Goal: Information Seeking & Learning: Check status

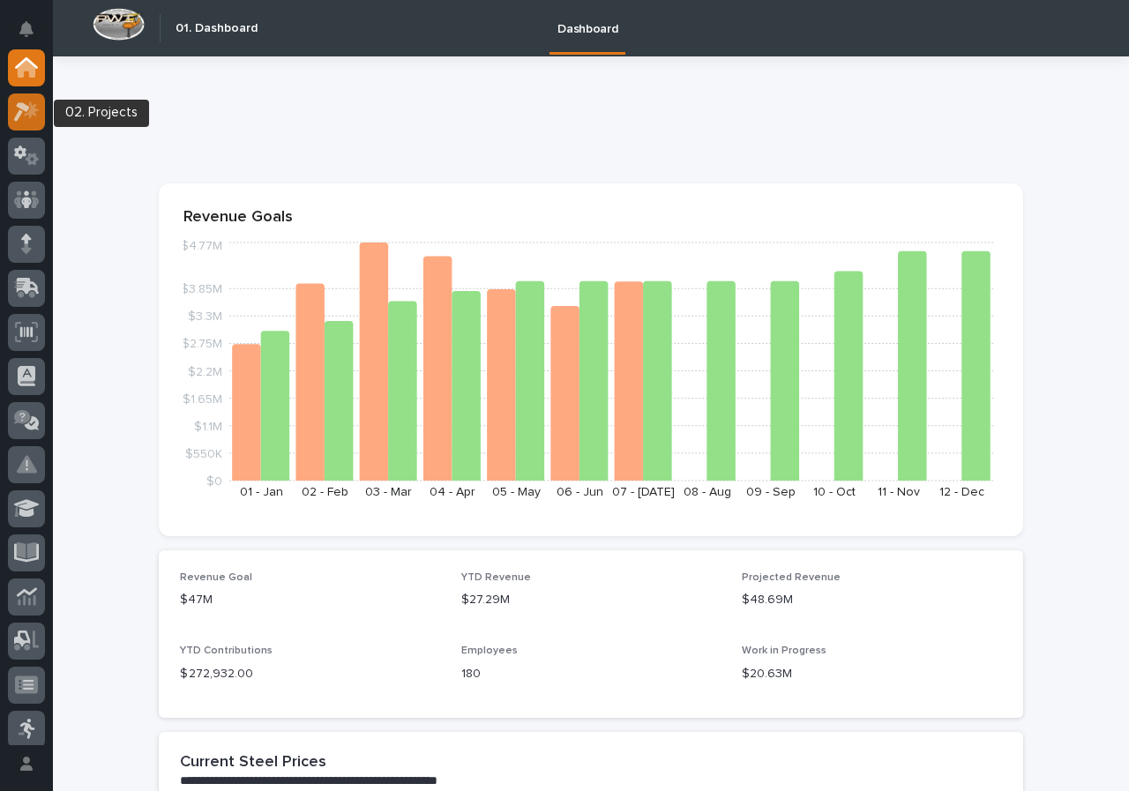
click at [42, 109] on div at bounding box center [26, 112] width 37 height 37
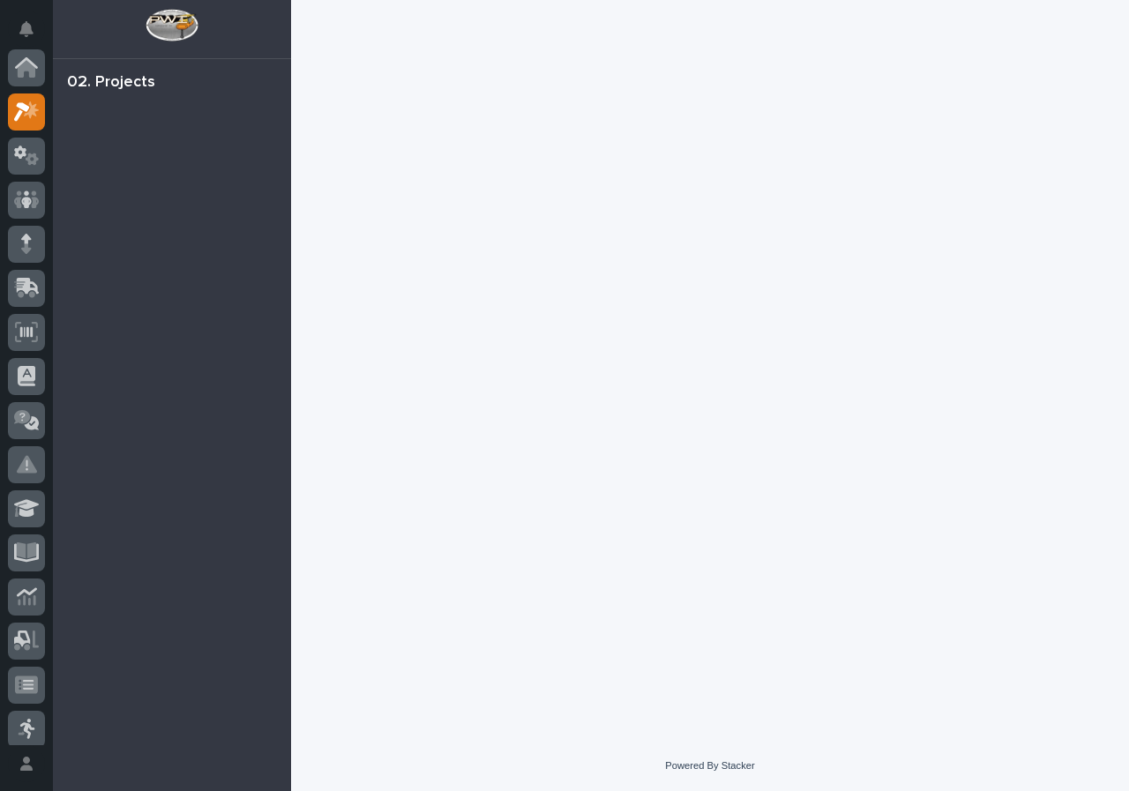
scroll to position [44, 0]
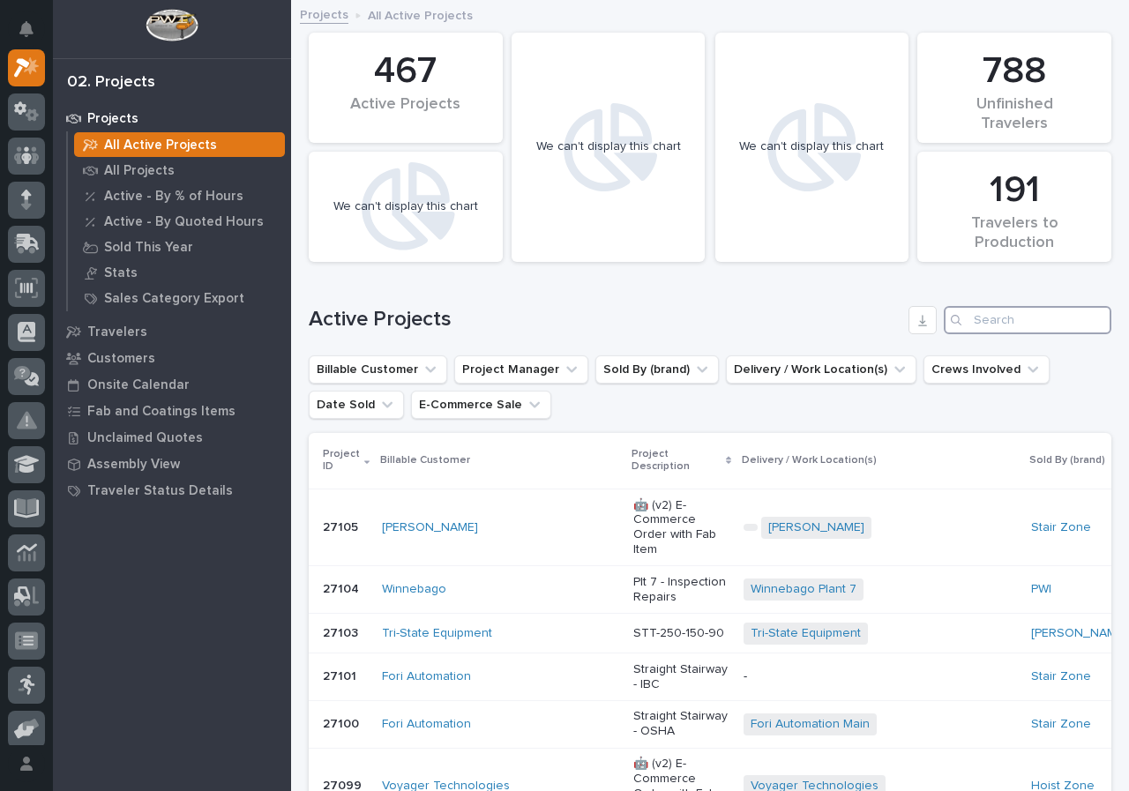
click at [1046, 311] on input "Search" at bounding box center [1028, 320] width 168 height 28
type input "25053"
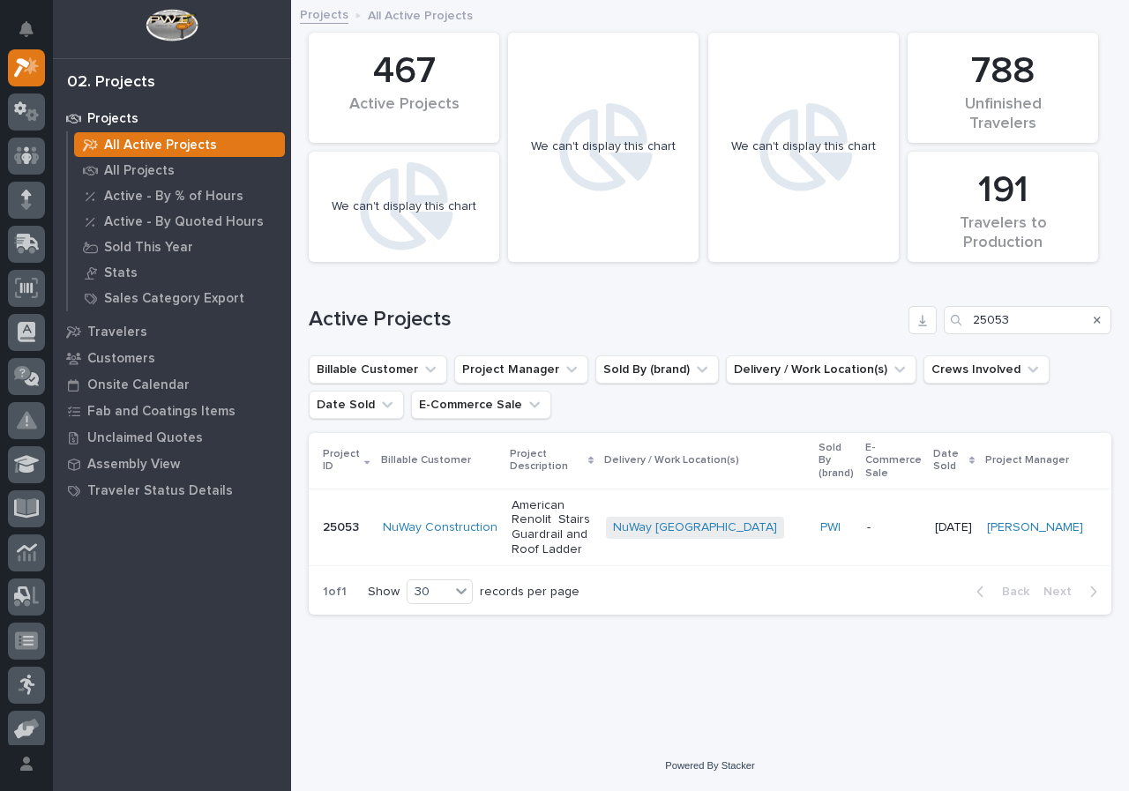
click at [490, 546] on td "NuWay Construction" at bounding box center [440, 527] width 129 height 77
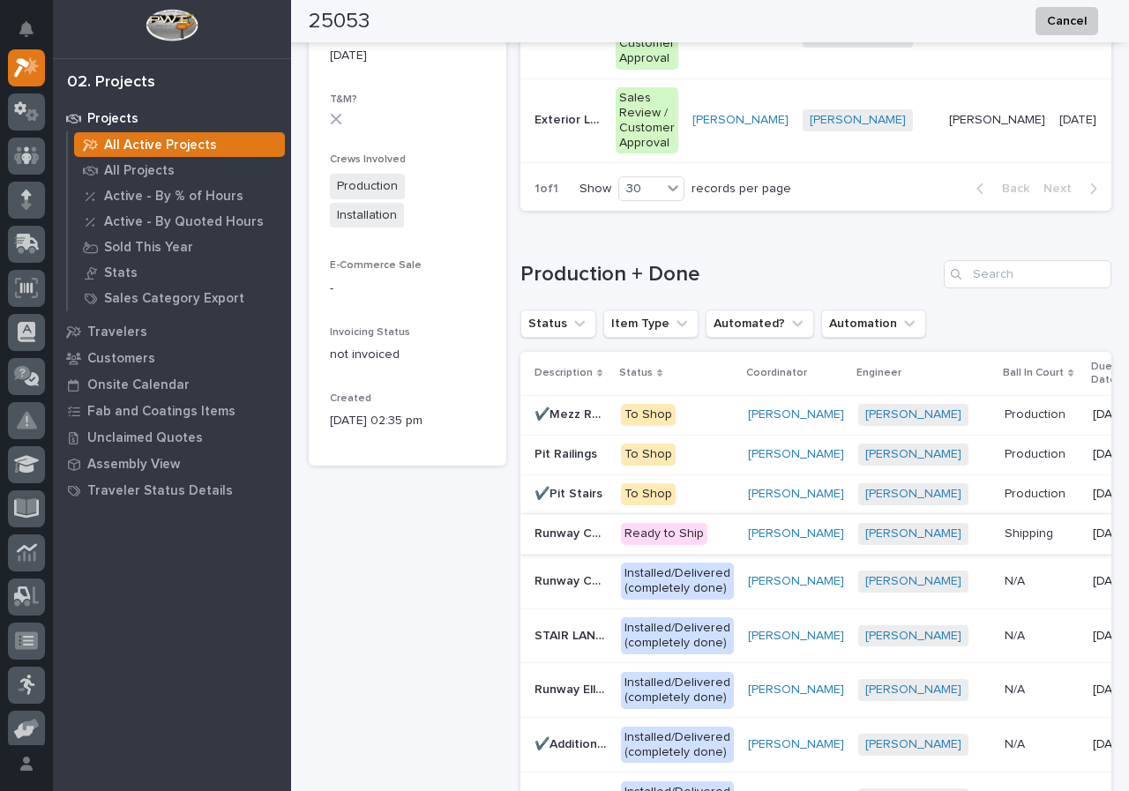
scroll to position [1147, 0]
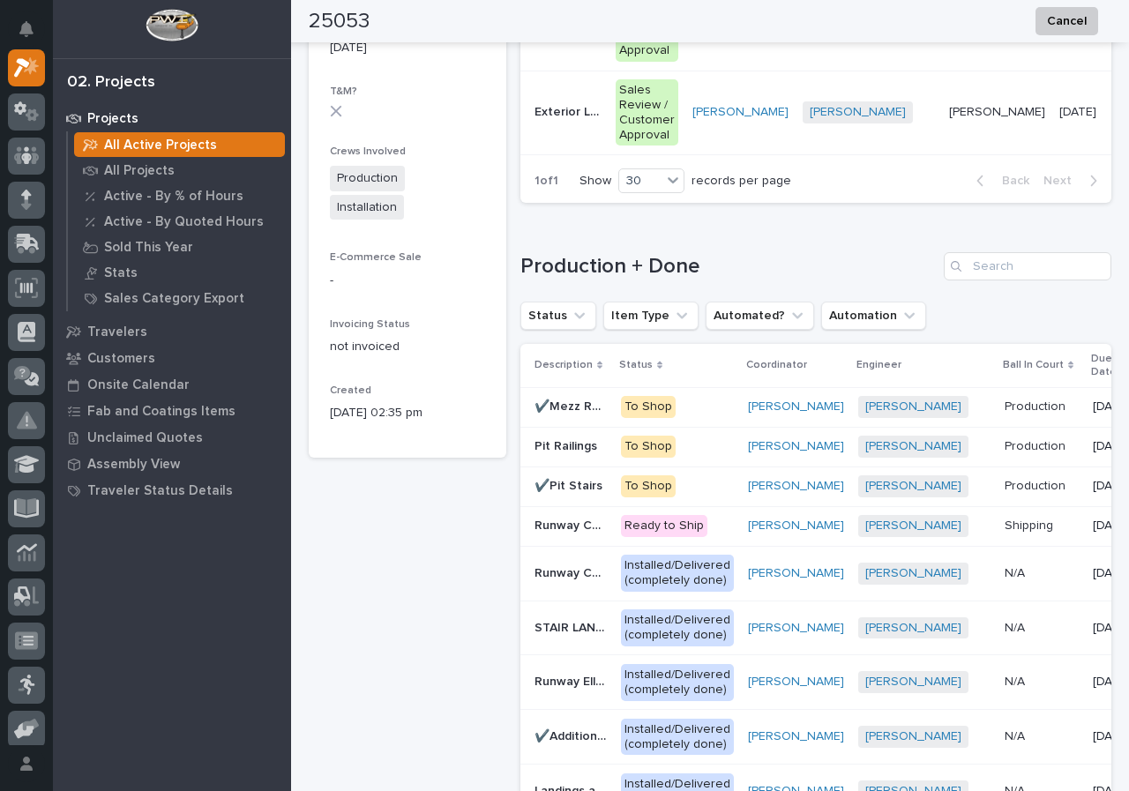
click at [693, 458] on p "To Shop" at bounding box center [677, 447] width 113 height 22
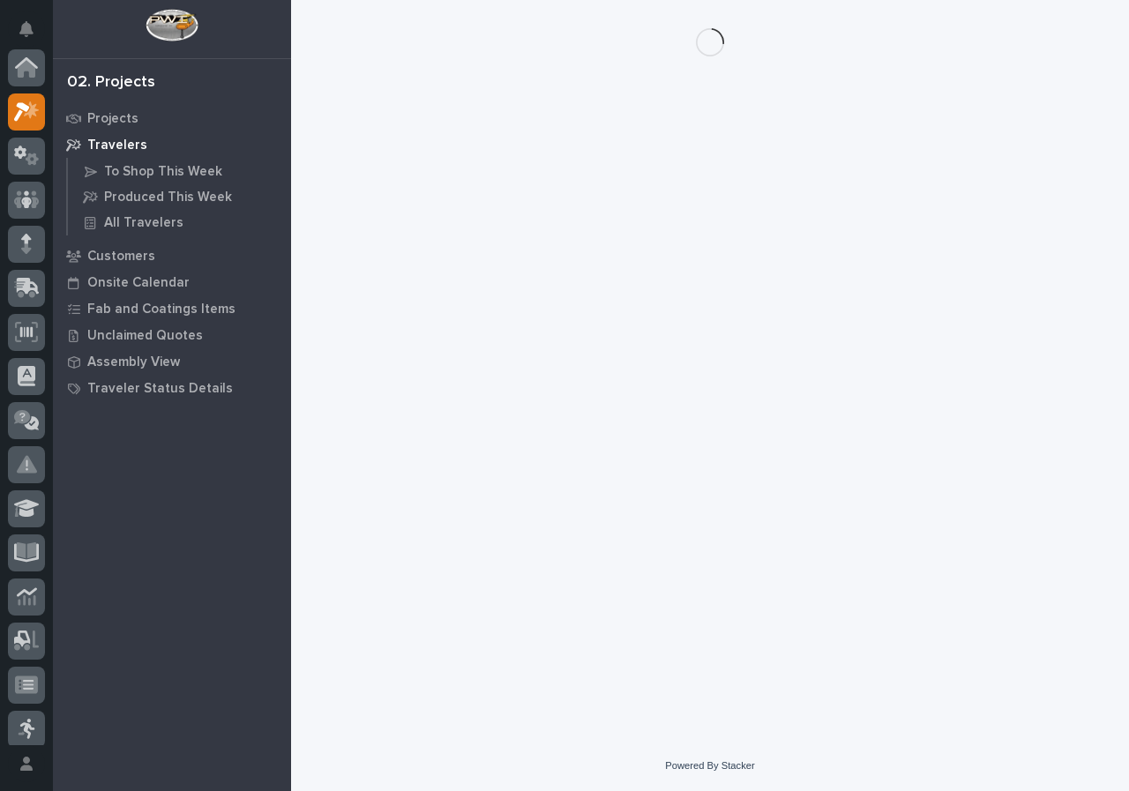
scroll to position [44, 0]
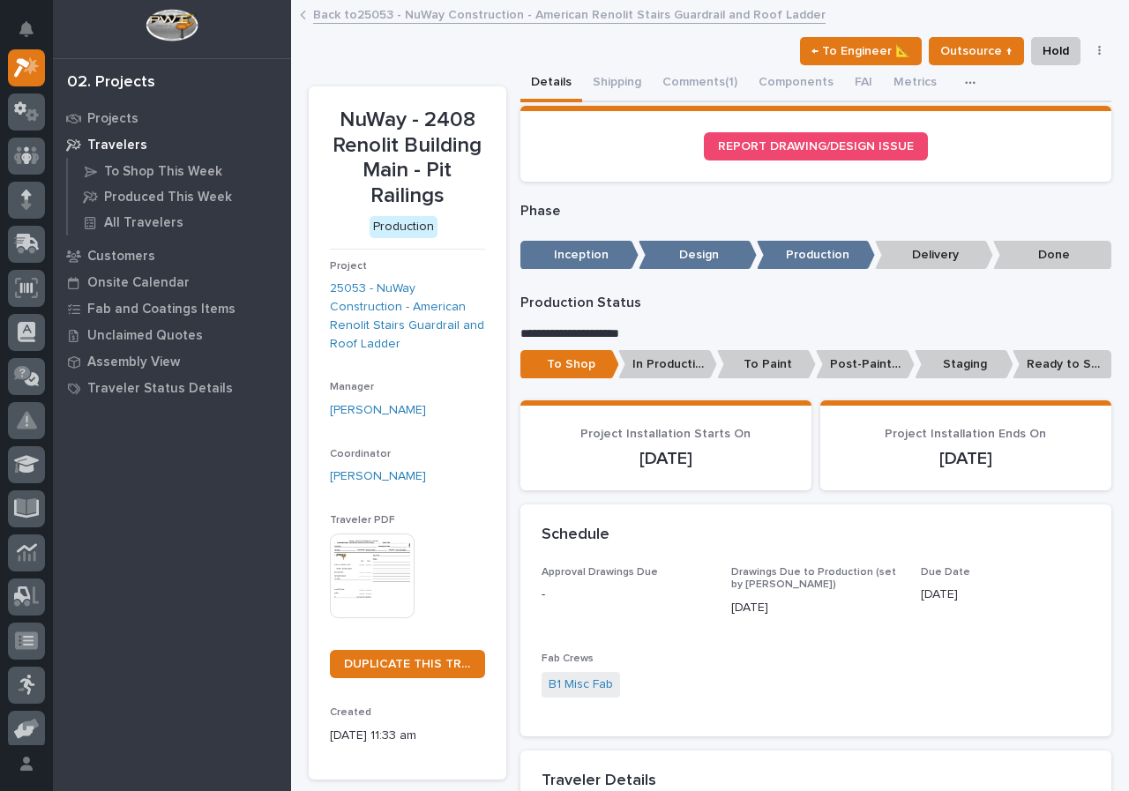
drag, startPoint x: 882, startPoint y: 167, endPoint x: 886, endPoint y: 156, distance: 11.2
click at [884, 161] on section "REPORT DRAWING/DESIGN ISSUE" at bounding box center [817, 144] width 592 height 76
click at [886, 154] on link "REPORT DRAWING/DESIGN ISSUE" at bounding box center [816, 146] width 224 height 28
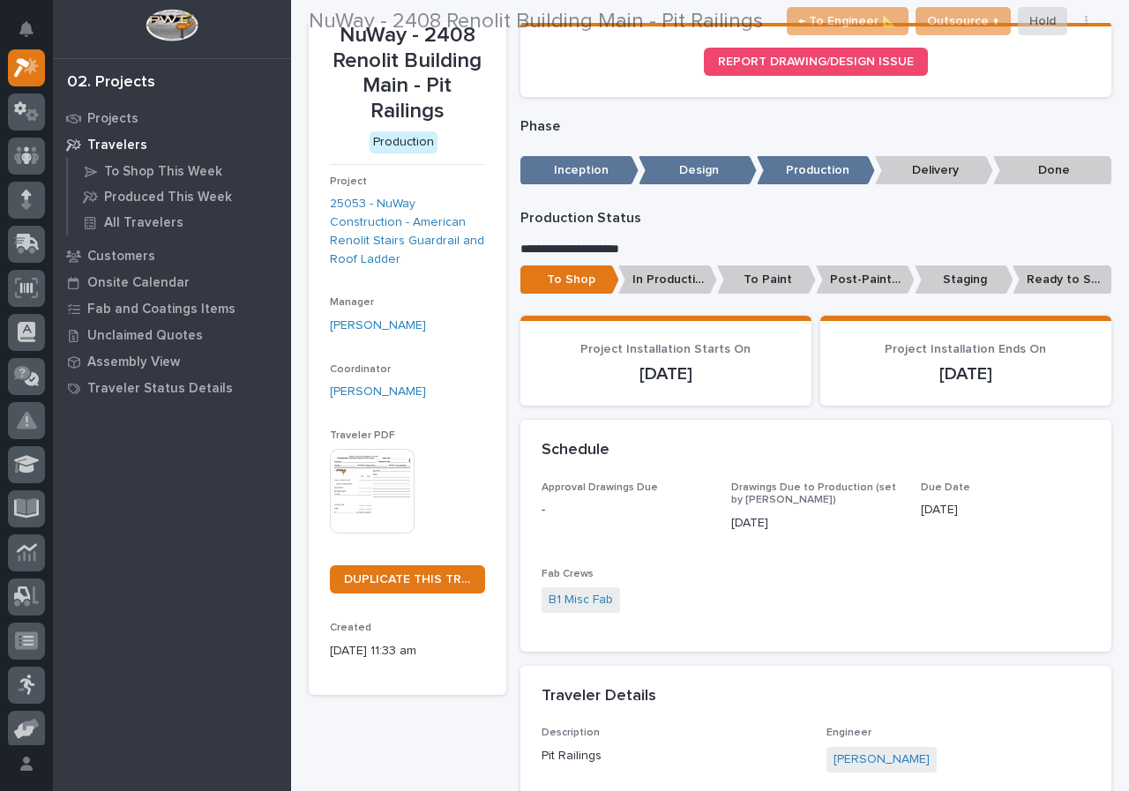
scroll to position [0, 0]
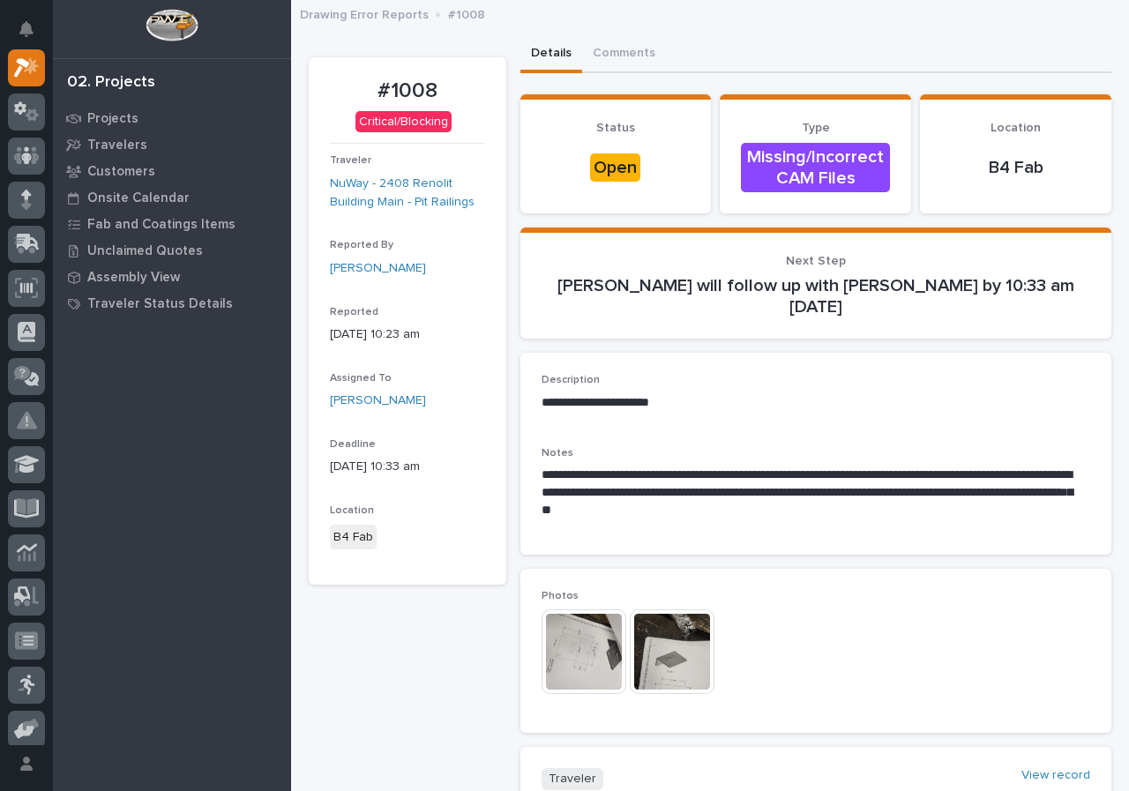
click at [1011, 717] on div "Photos This file cannot be opened Download File" at bounding box center [817, 651] width 592 height 164
click at [19, 18] on button "Notifications" at bounding box center [26, 29] width 37 height 37
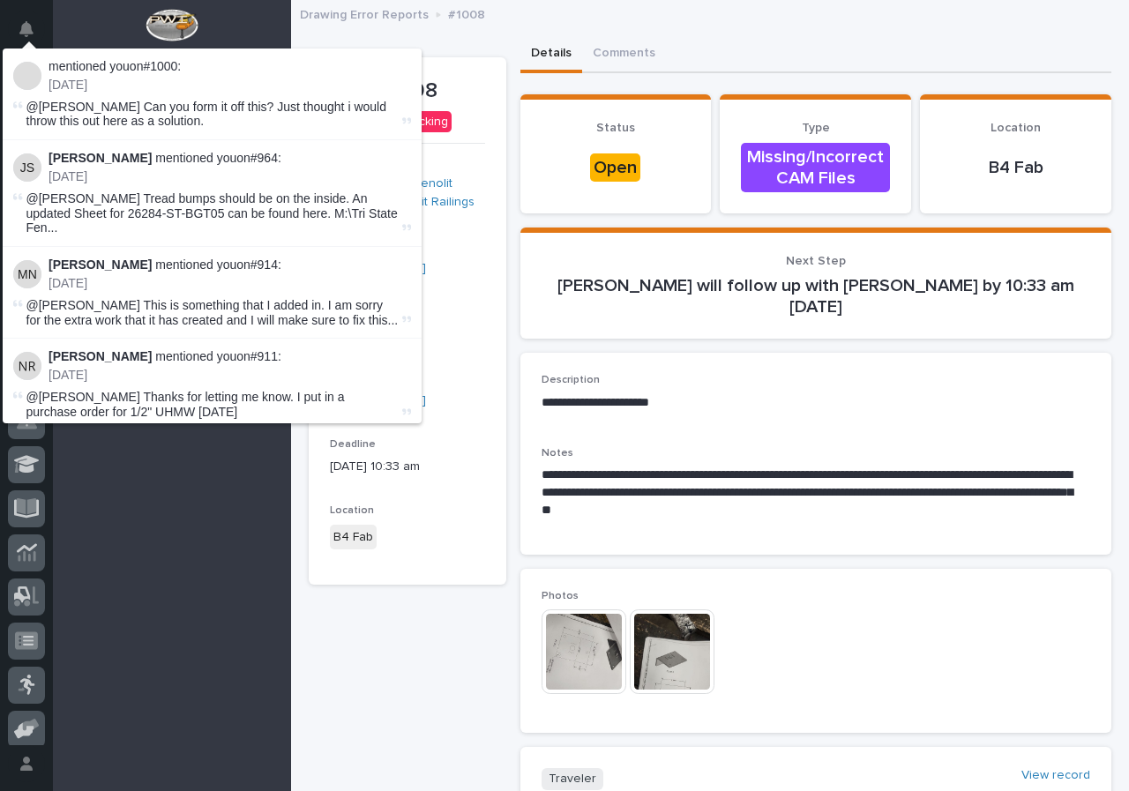
click at [264, 115] on div "@[PERSON_NAME] Can you form it off this? Just thought i would throw this out he…" at bounding box center [212, 115] width 372 height 30
click at [173, 71] on link "#1000" at bounding box center [160, 66] width 34 height 14
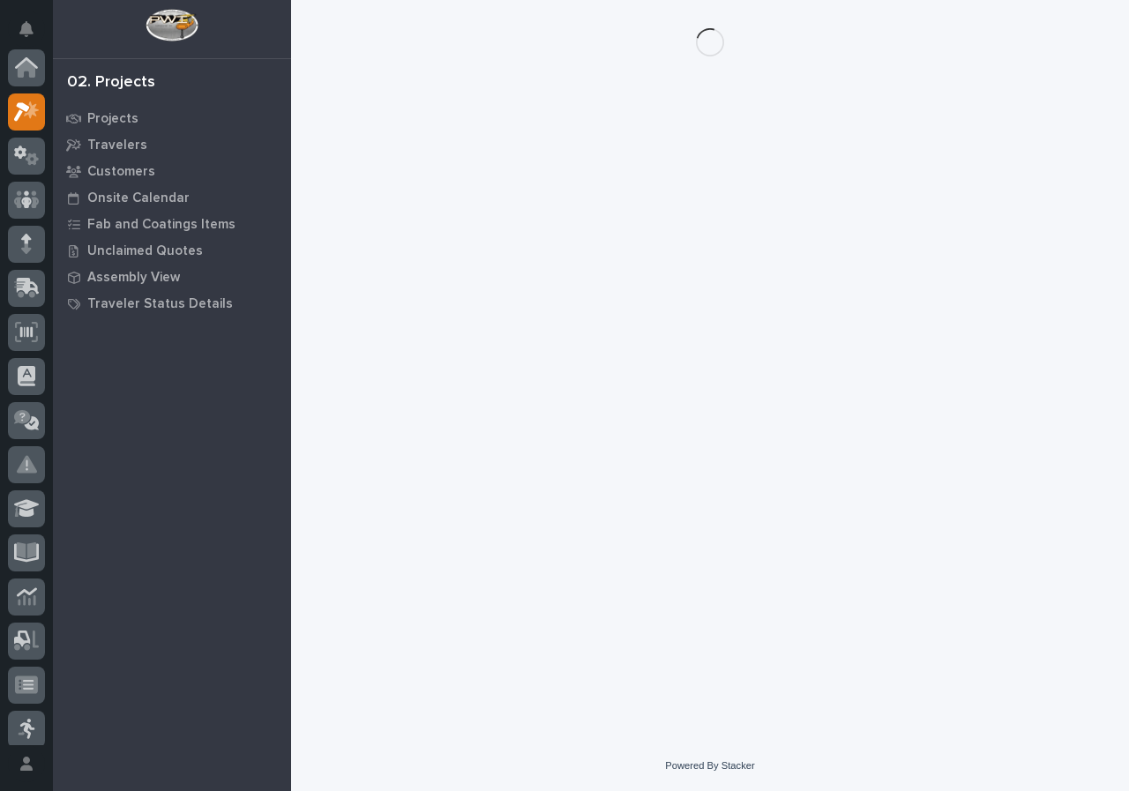
scroll to position [44, 0]
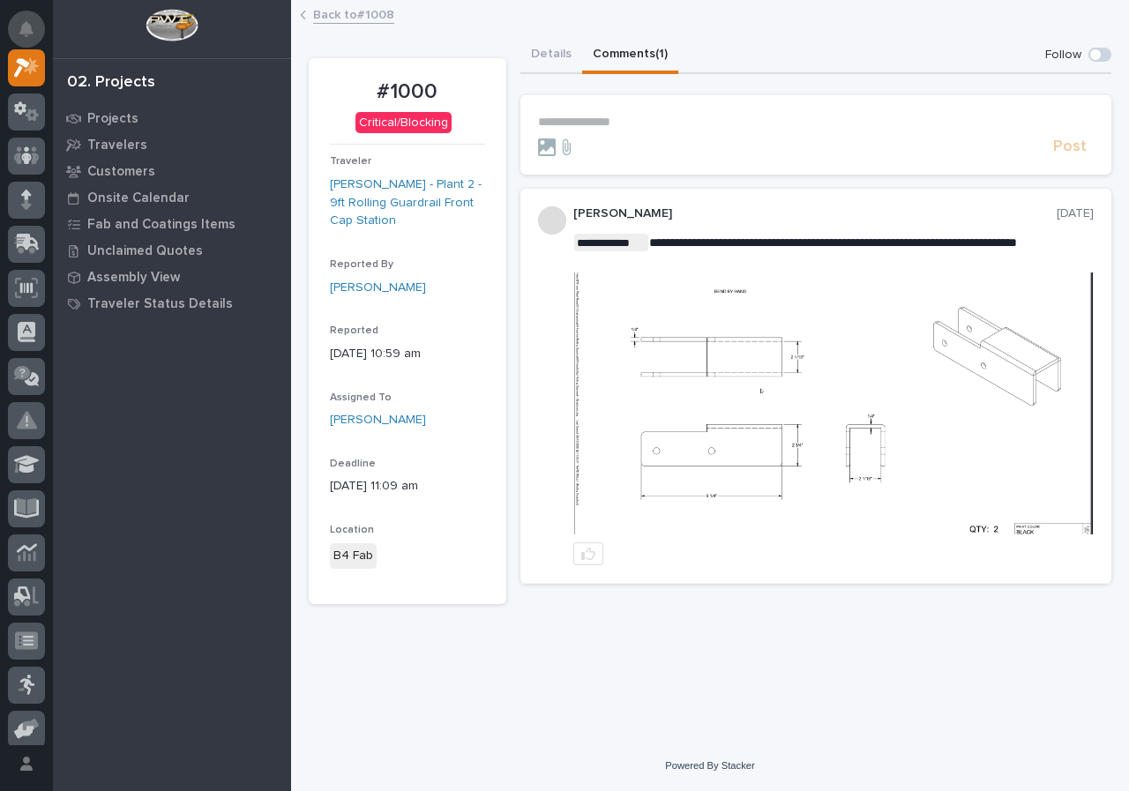
click at [33, 26] on icon "Notifications" at bounding box center [26, 29] width 14 height 16
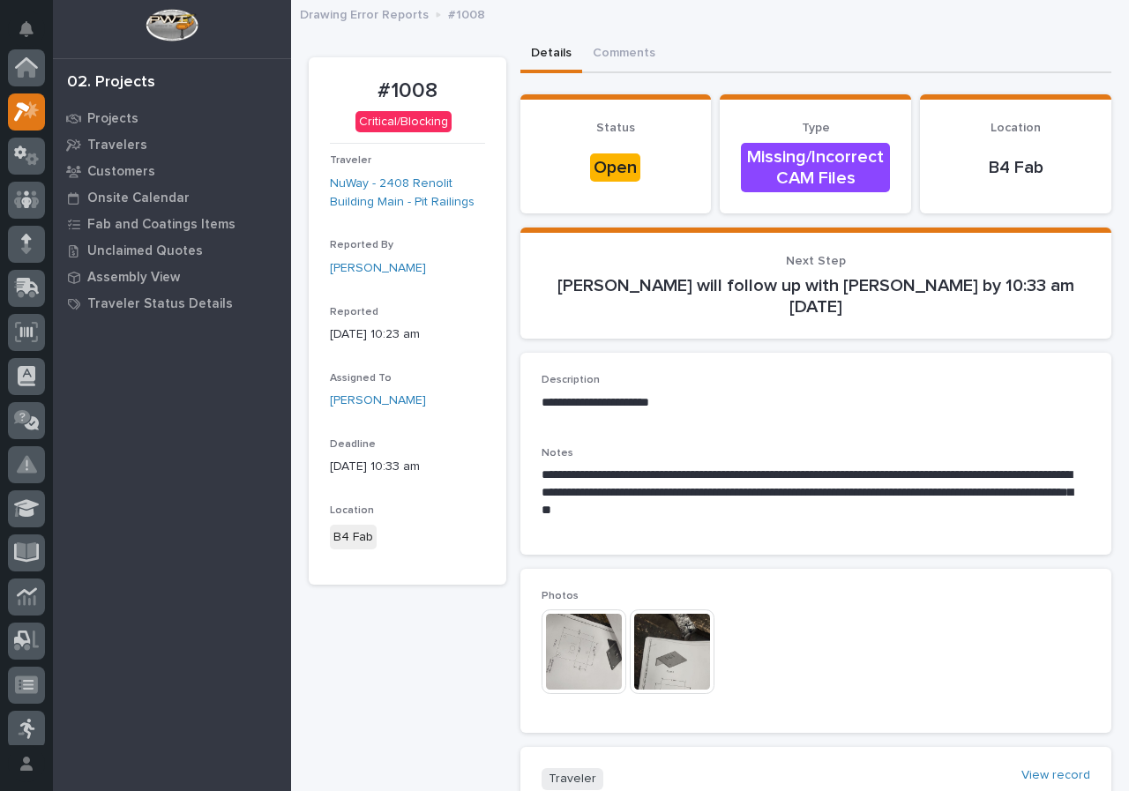
scroll to position [44, 0]
drag, startPoint x: 987, startPoint y: 643, endPoint x: 1076, endPoint y: 691, distance: 101.0
click at [987, 643] on div "This file cannot be opened Download File" at bounding box center [816, 654] width 549 height 88
click at [930, 650] on div "This file cannot be opened Download File" at bounding box center [816, 654] width 549 height 88
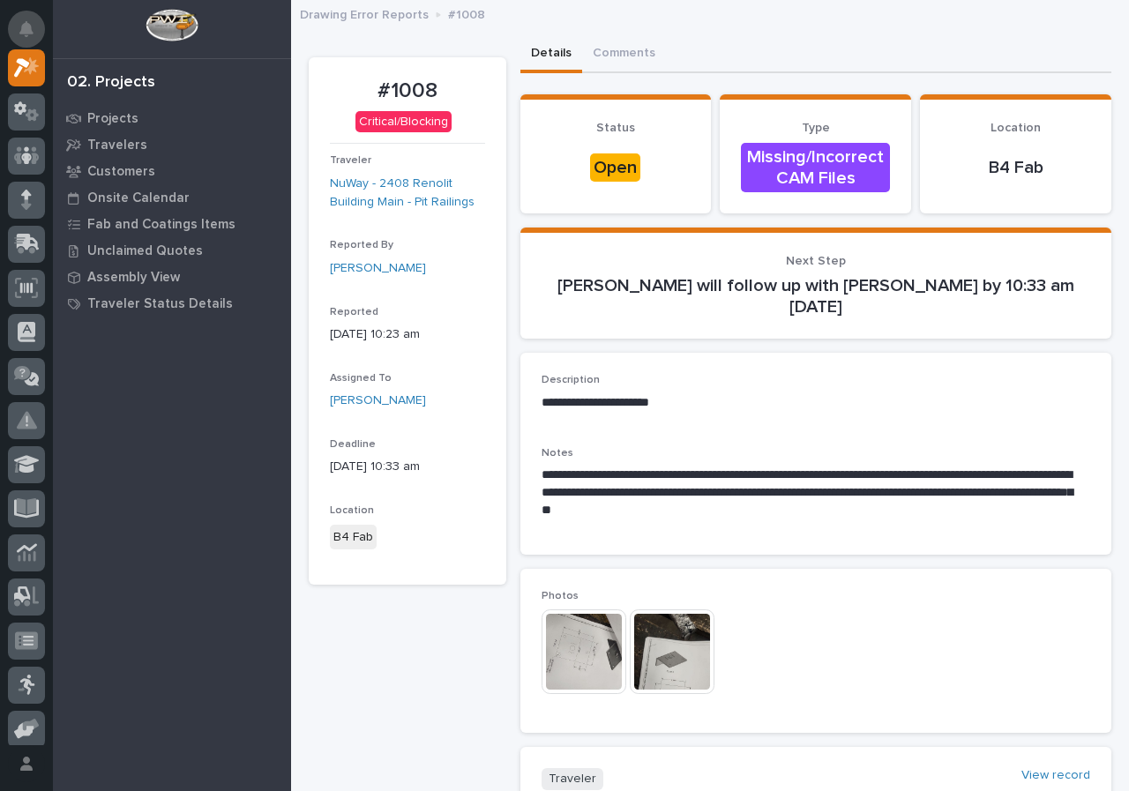
click at [33, 15] on button "Notifications" at bounding box center [26, 29] width 37 height 37
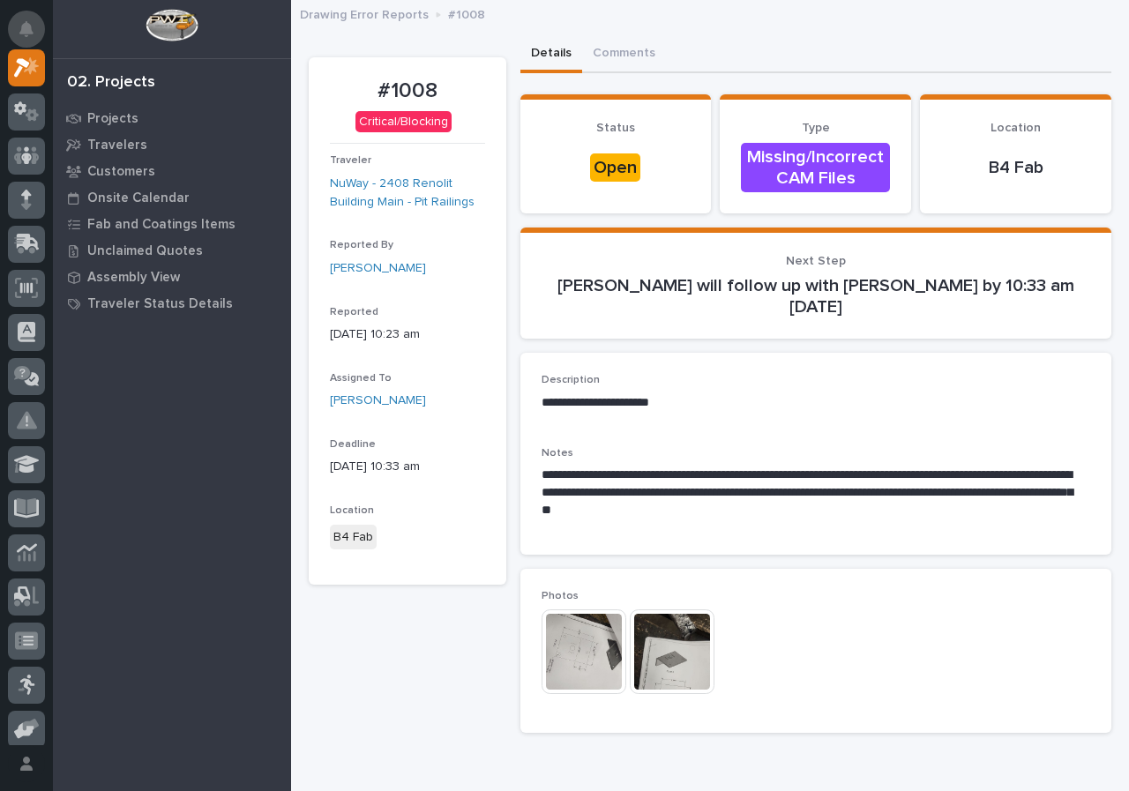
click at [24, 43] on button "Notifications" at bounding box center [26, 29] width 37 height 37
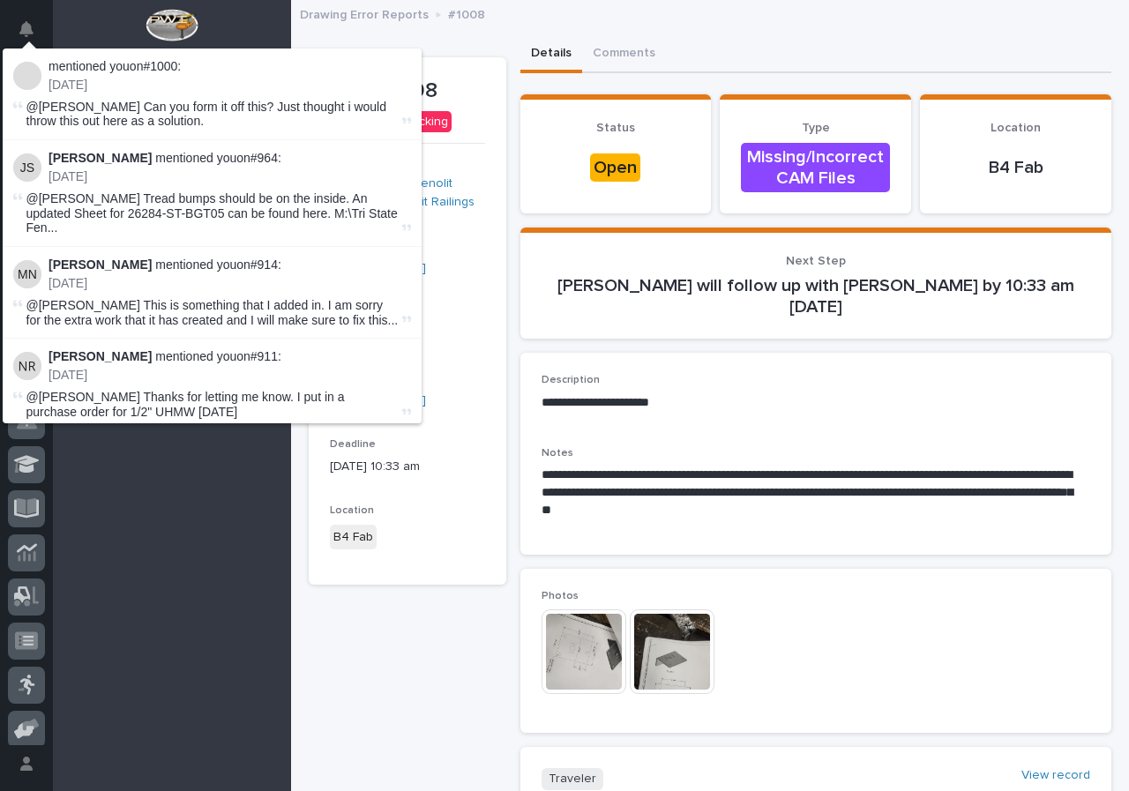
click at [962, 713] on div "Photos This file cannot be opened Download File" at bounding box center [817, 651] width 592 height 164
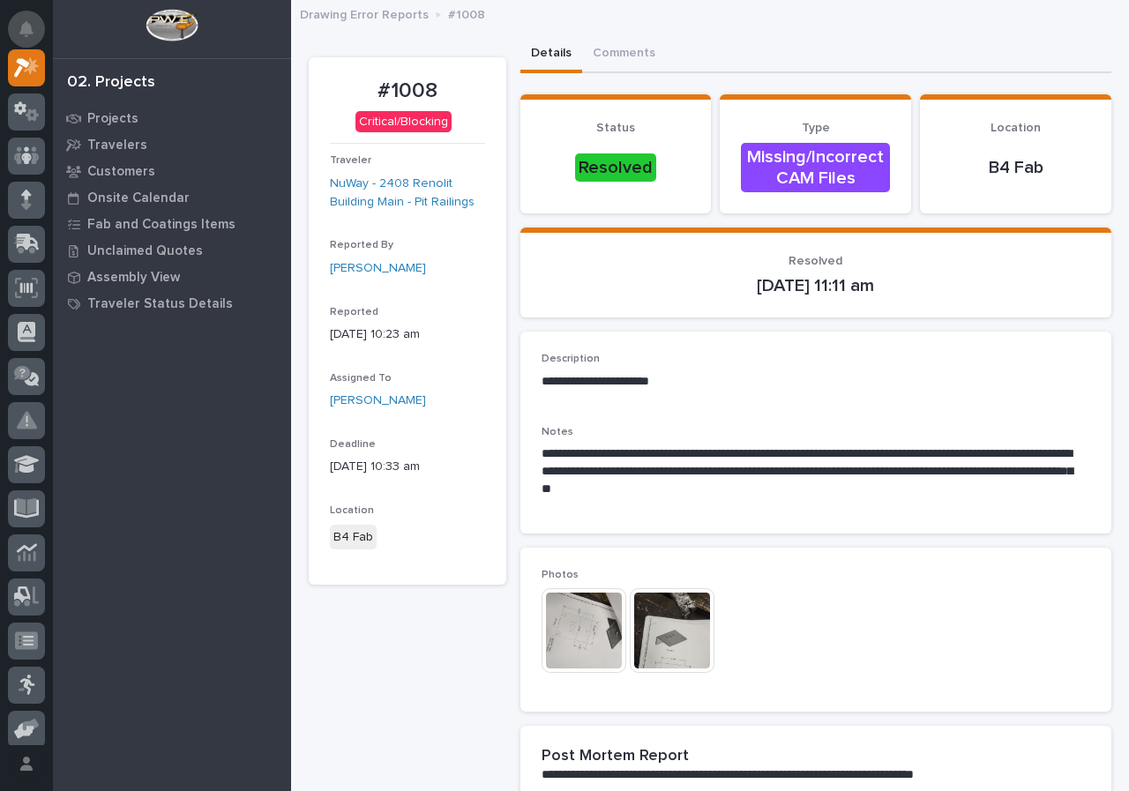
click at [17, 25] on button "Notifications" at bounding box center [26, 29] width 37 height 37
click at [20, 25] on icon "Notifications" at bounding box center [26, 29] width 14 height 16
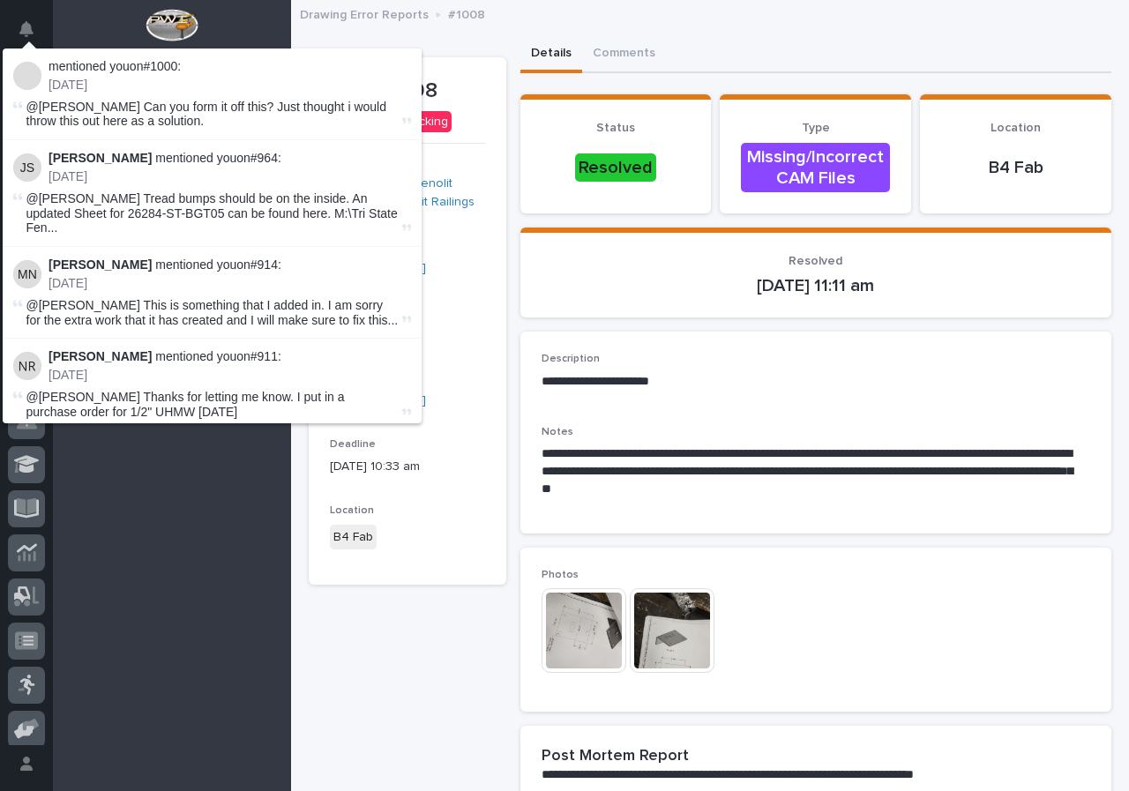
click at [403, 620] on div "#1008 Critical/Blocking Traveler NuWay - 2408 Renolit Building Main - Pit Raili…" at bounding box center [408, 628] width 198 height 1142
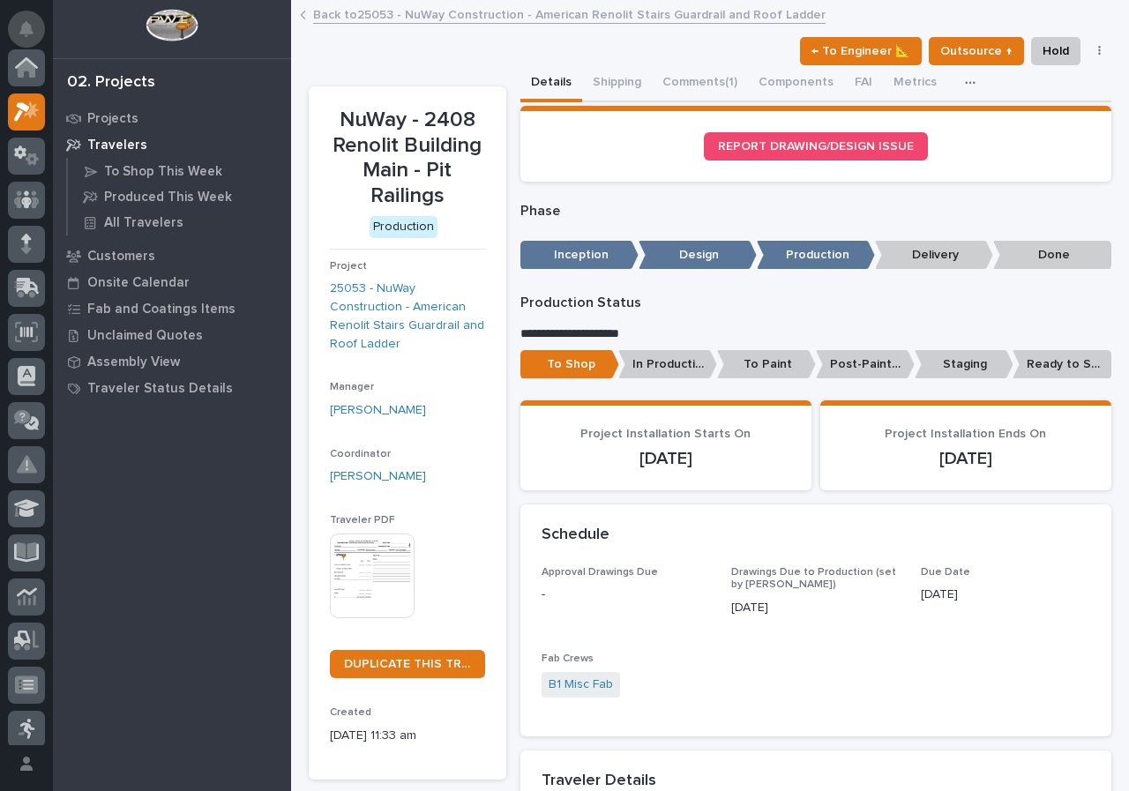
scroll to position [44, 0]
click at [25, 32] on icon "Notifications" at bounding box center [26, 29] width 14 height 16
click at [32, 27] on icon "Notifications" at bounding box center [26, 29] width 14 height 16
